Goal: Task Accomplishment & Management: Use online tool/utility

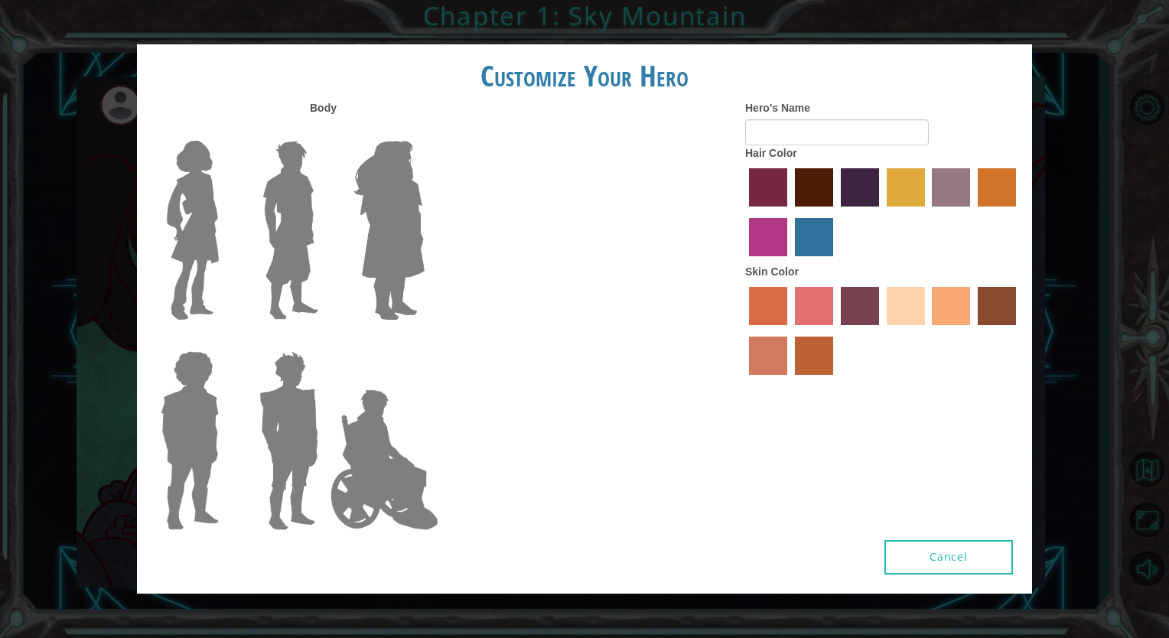
type input "[PERSON_NAME]"
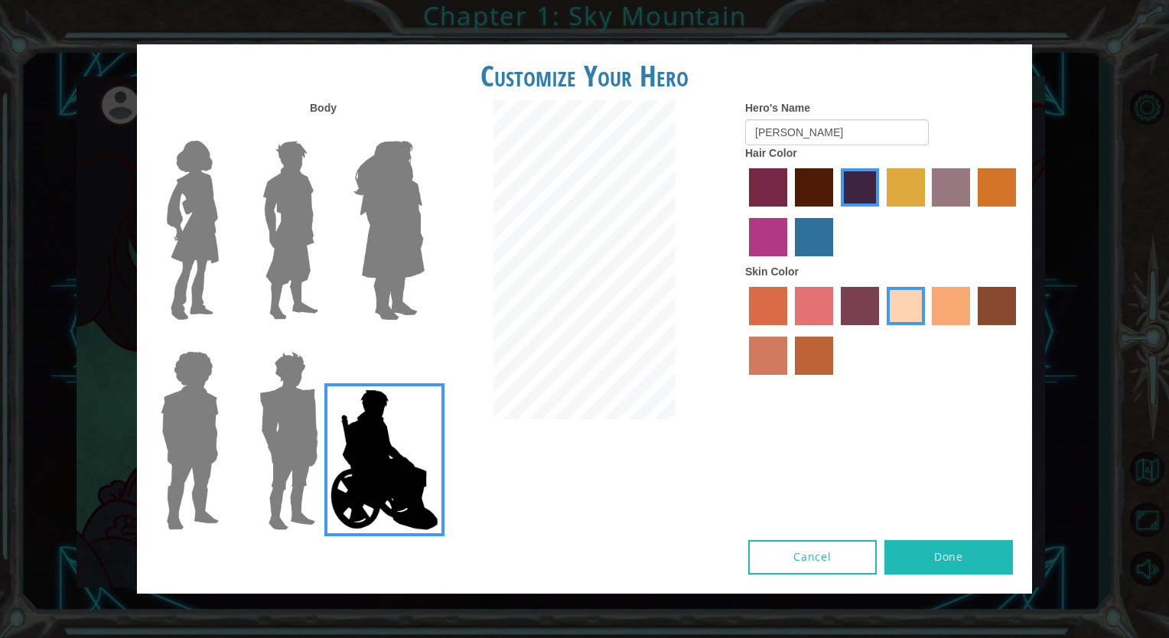
click at [975, 553] on button "Done" at bounding box center [948, 557] width 128 height 34
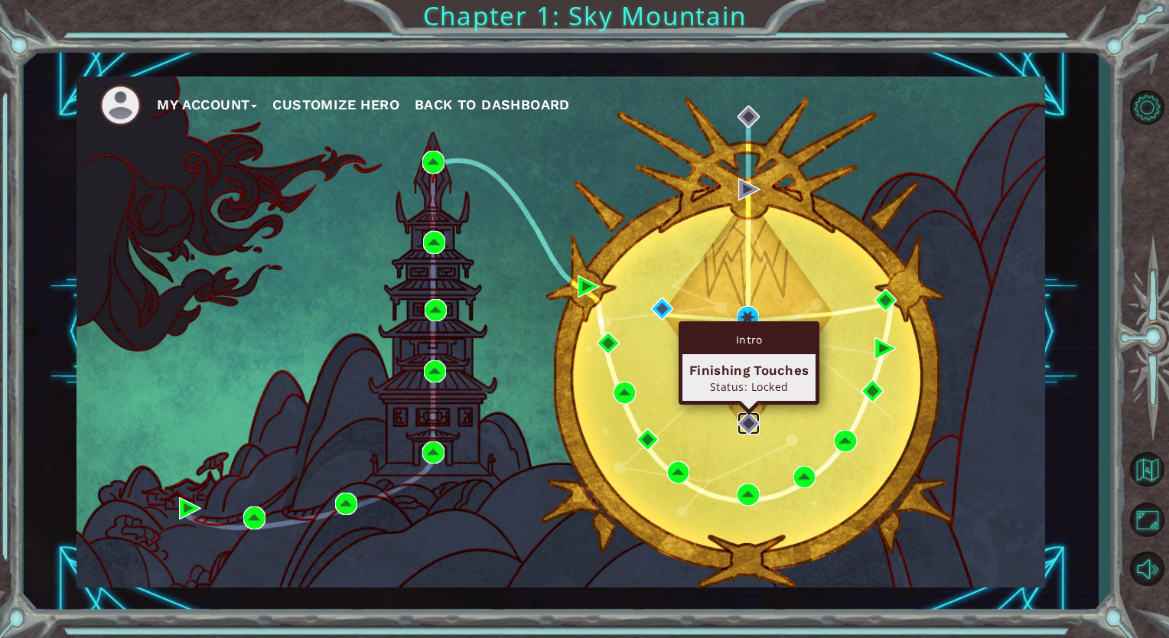
click at [749, 424] on img at bounding box center [748, 423] width 22 height 22
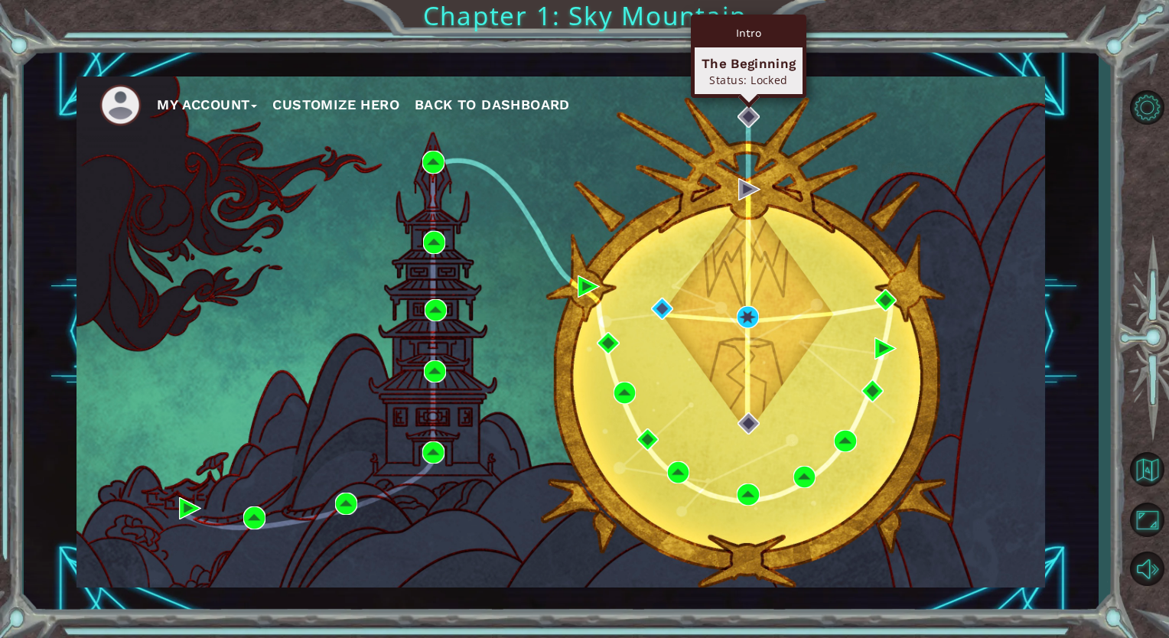
click at [746, 98] on div "Intro The Beginning Status: Locked" at bounding box center [748, 56] width 115 height 83
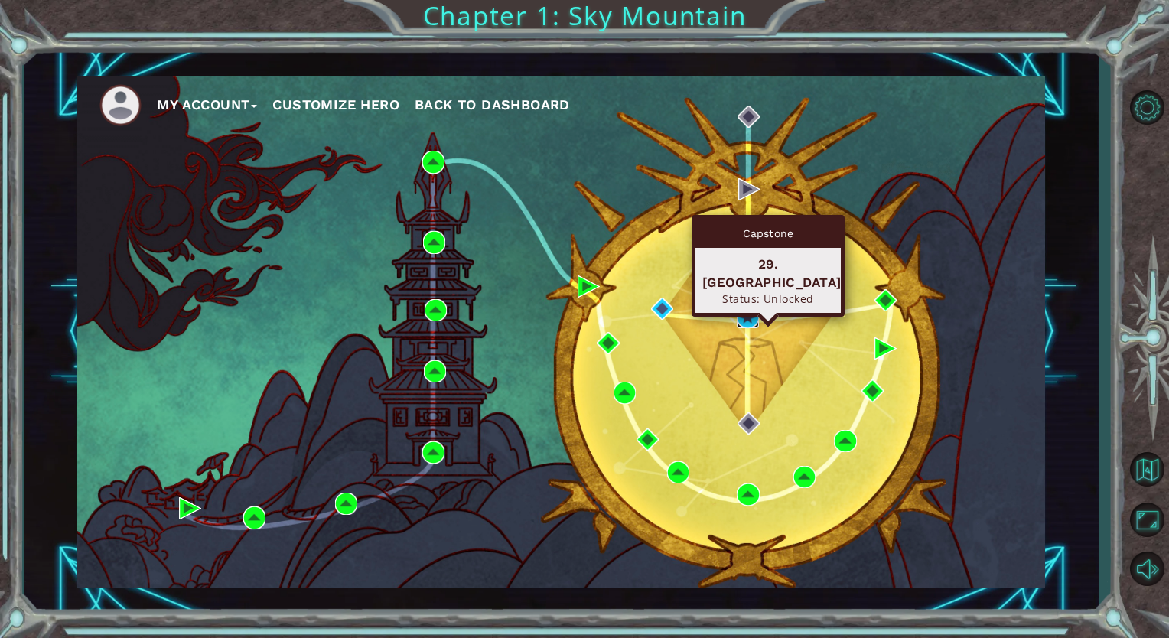
click at [744, 318] on img at bounding box center [748, 317] width 22 height 22
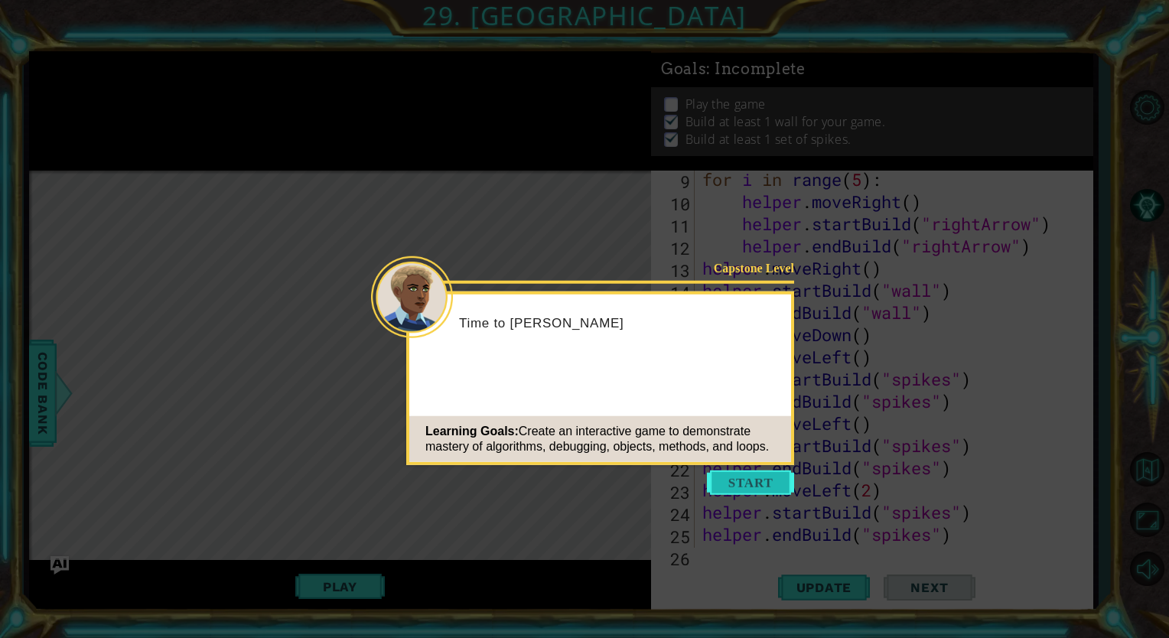
scroll to position [376, 0]
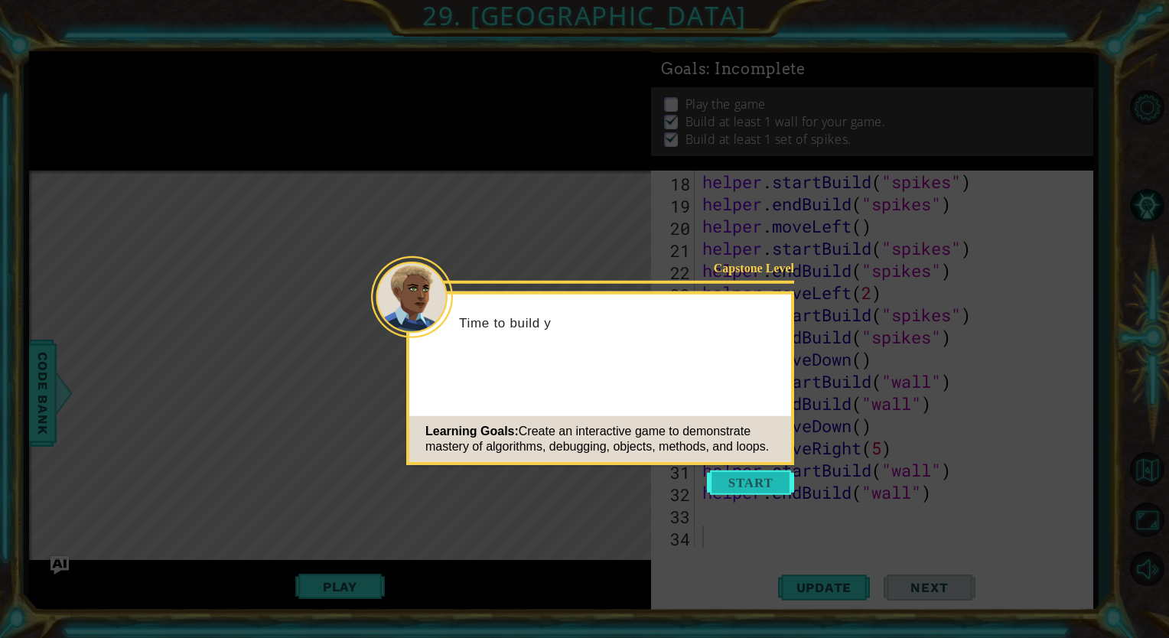
click at [753, 487] on button "Start" at bounding box center [750, 482] width 87 height 24
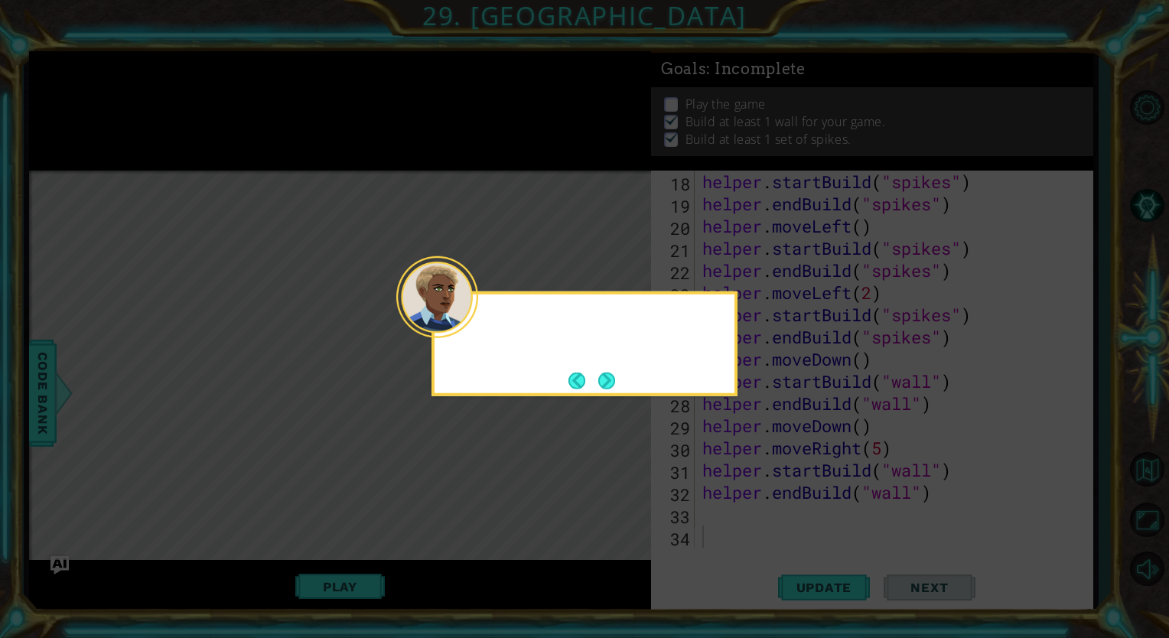
scroll to position [0, 0]
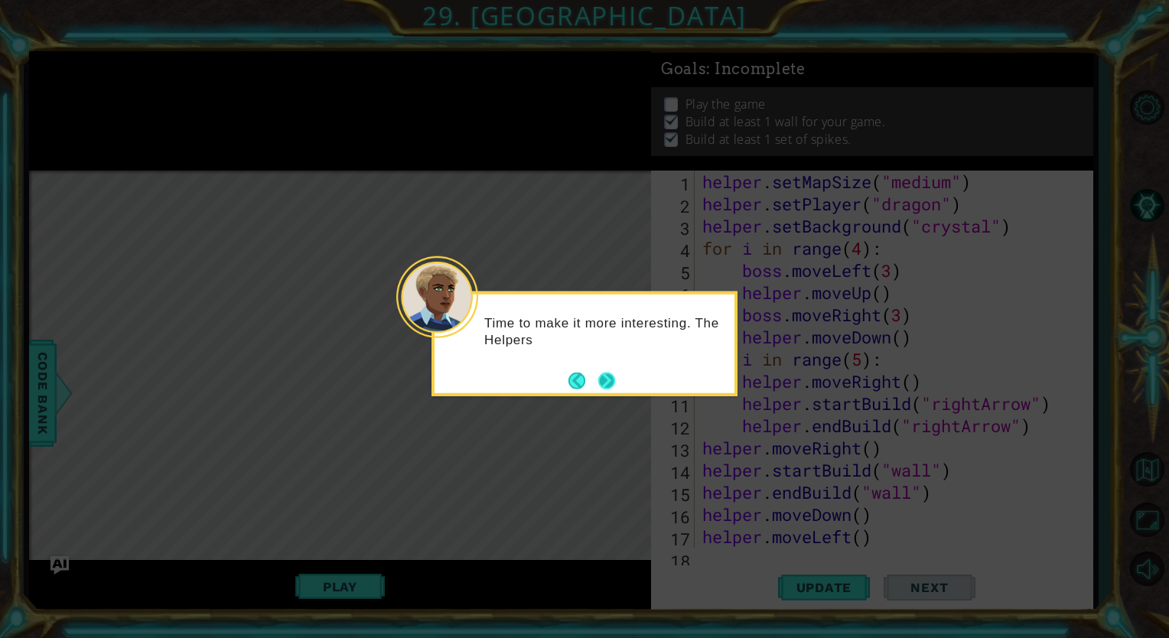
click at [613, 382] on button "Next" at bounding box center [606, 380] width 17 height 17
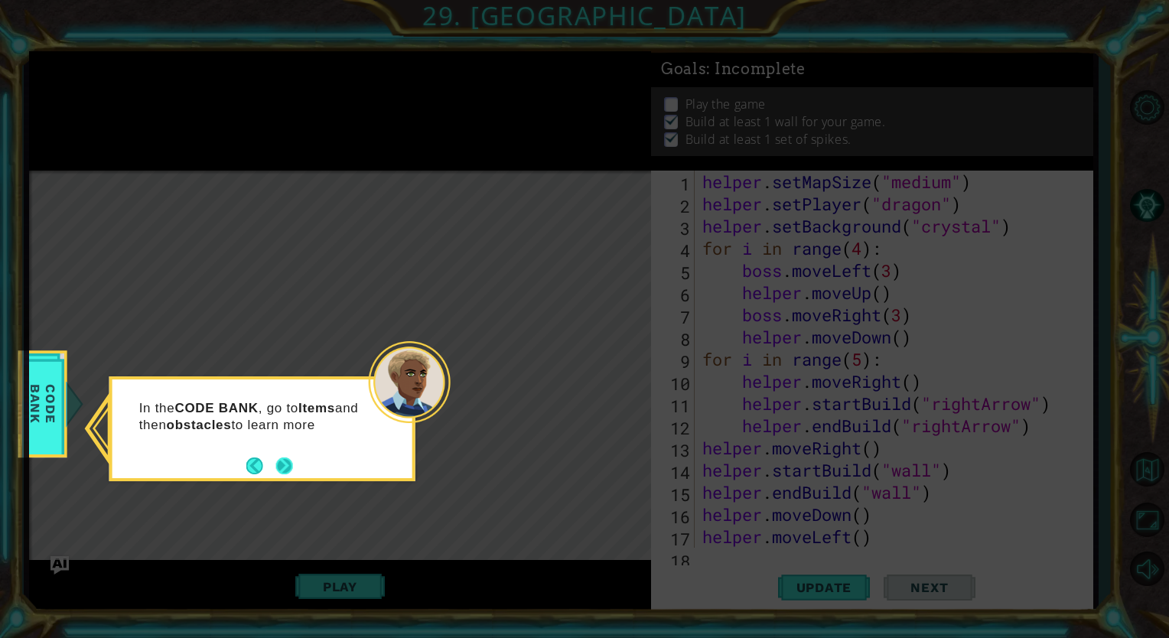
click at [291, 467] on button "Next" at bounding box center [284, 465] width 17 height 17
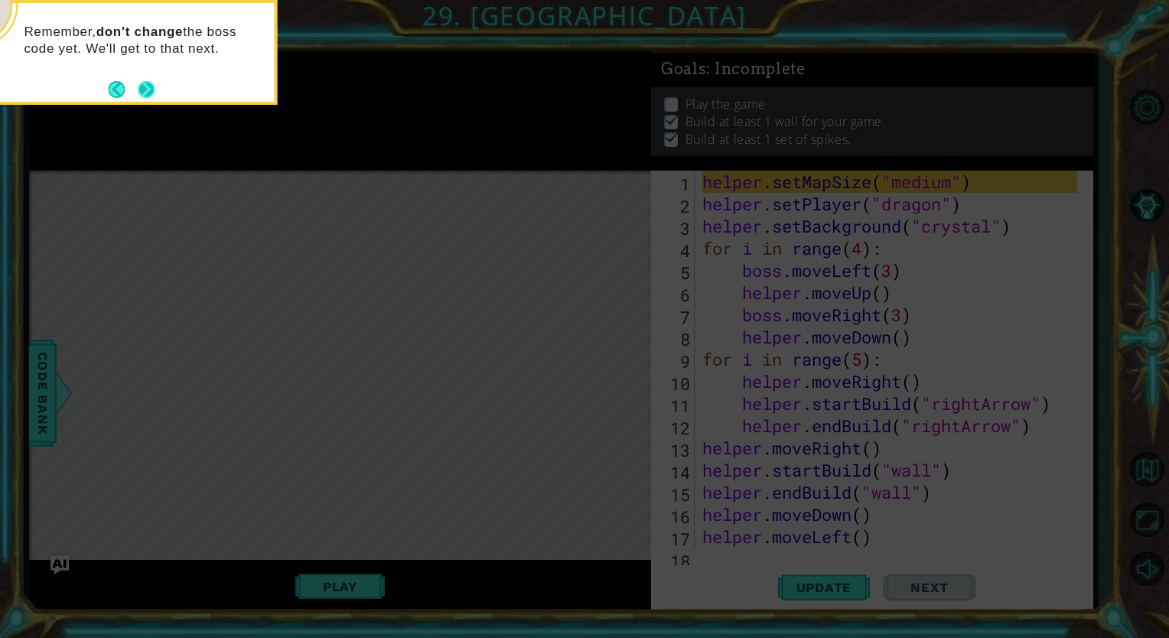
click at [153, 90] on button "Next" at bounding box center [146, 89] width 17 height 17
